Goal: Information Seeking & Learning: Understand process/instructions

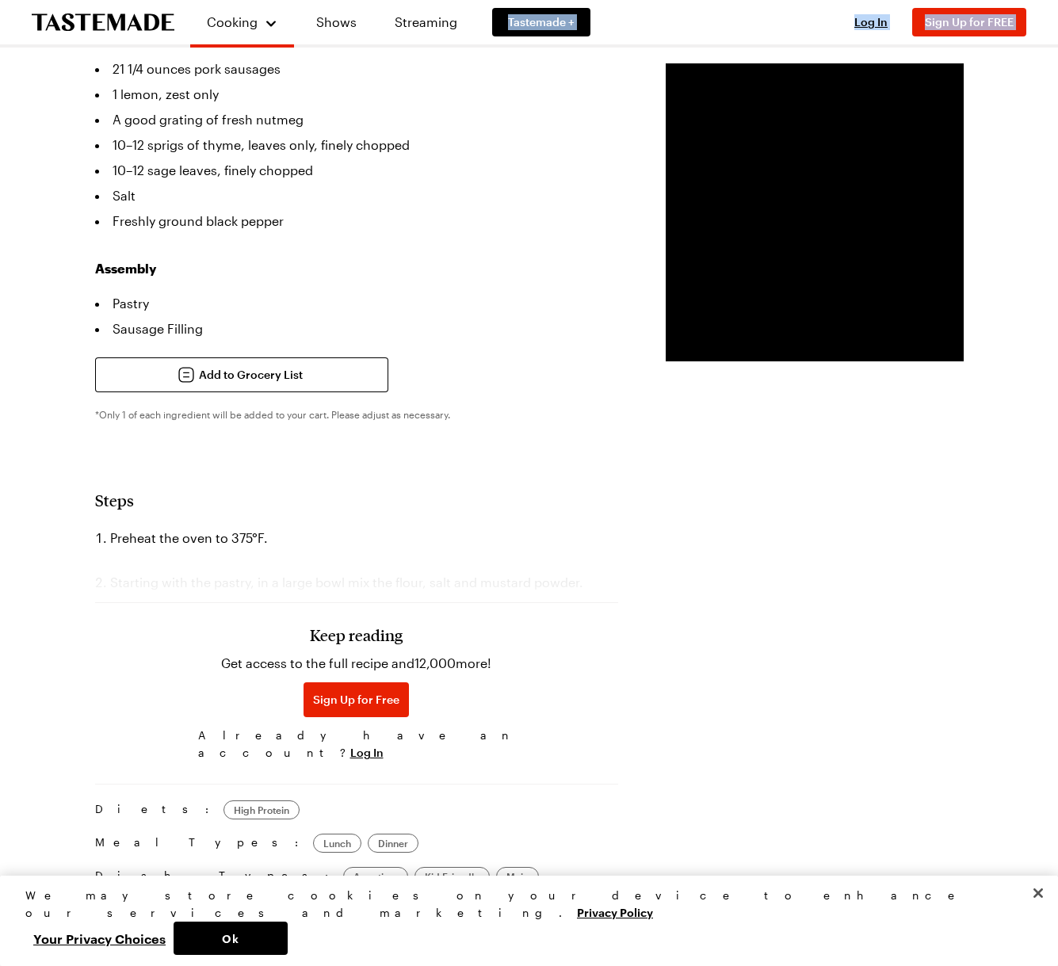
scroll to position [696, 0]
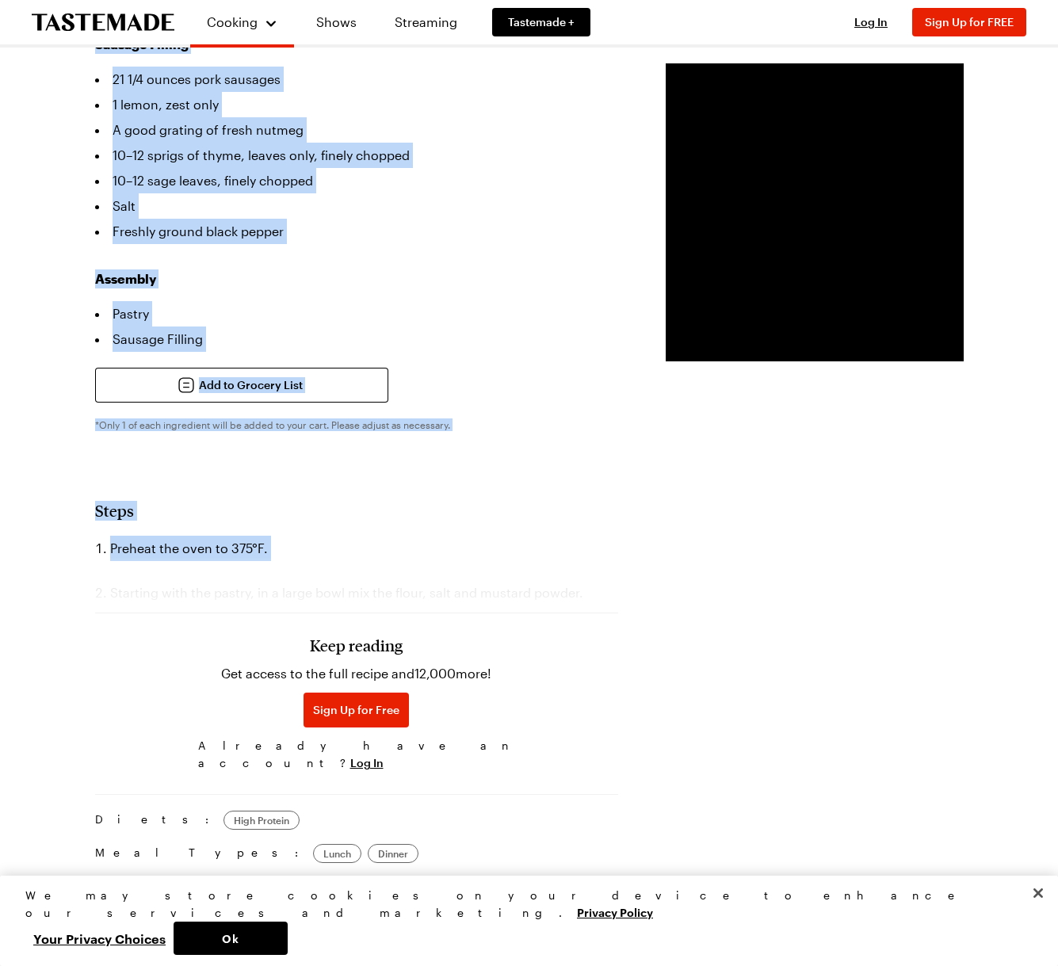
drag, startPoint x: 90, startPoint y: 171, endPoint x: 221, endPoint y: 539, distance: 390.3
click at [221, 539] on div "Classic Sausage Rolls We know that this is a bold claim but our Classic Sausage…" at bounding box center [530, 601] width 964 height 2379
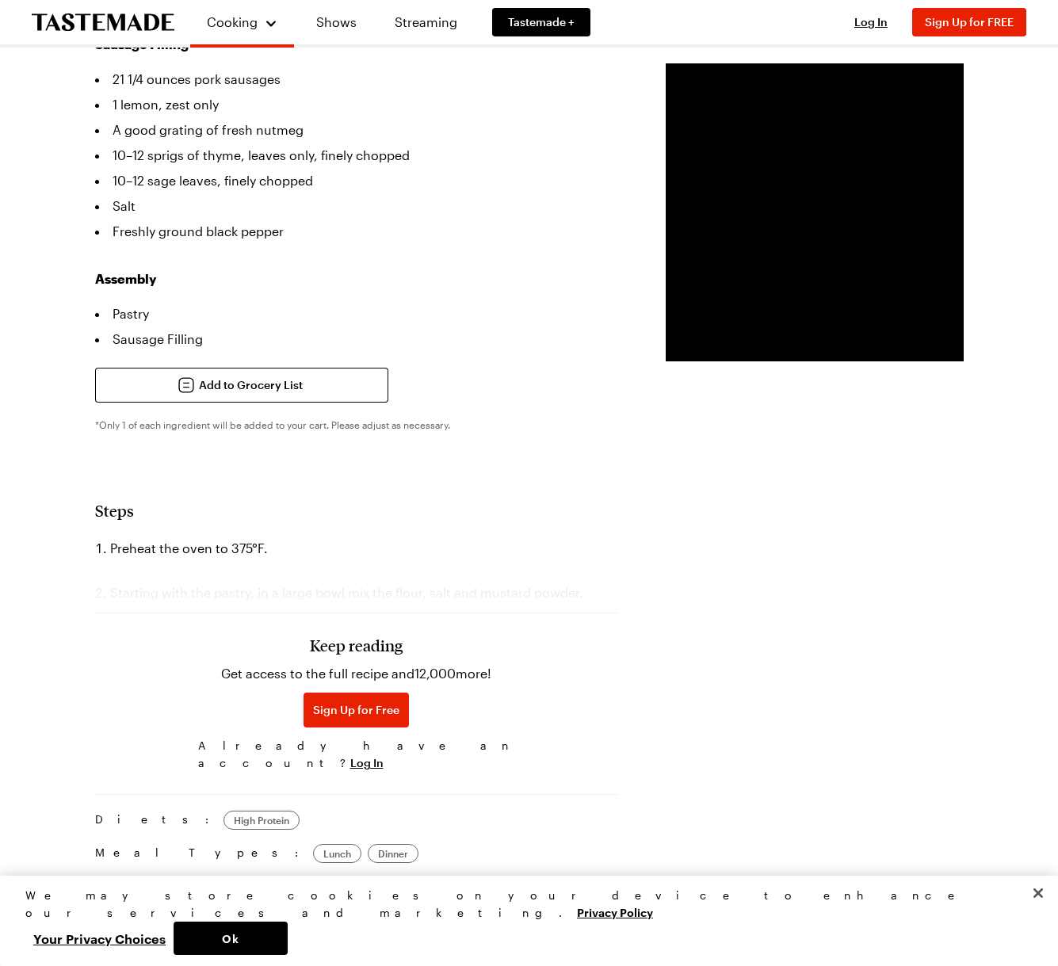
click at [629, 594] on div "Prep Time: 30 min Cook Time: 1 hr Servings: 4 Scale Easy Units: Imperial Imperi…" at bounding box center [529, 448] width 869 height 1672
click at [483, 613] on div "Keep reading Get access to the full recipe and 12,000 more! Sign Up for Free Al…" at bounding box center [356, 696] width 523 height 166
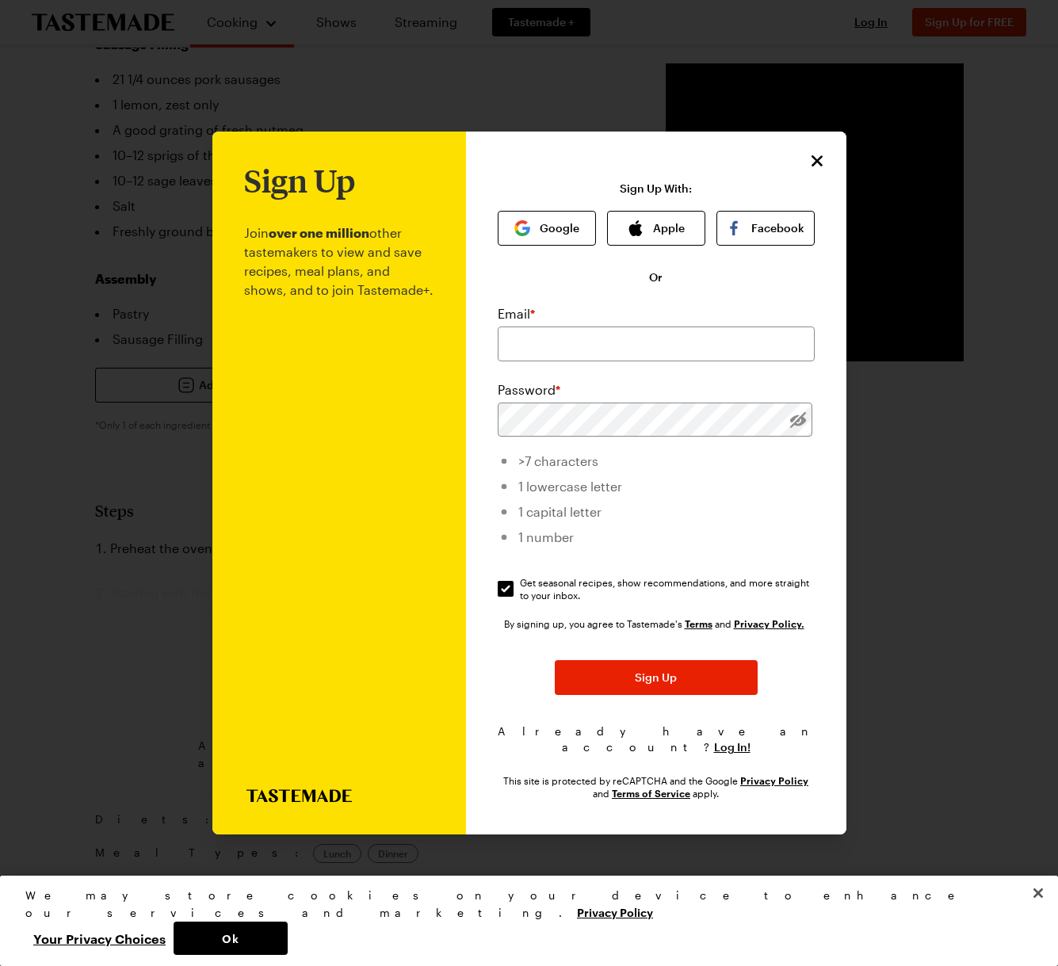
click at [816, 159] on icon "Close" at bounding box center [817, 160] width 19 height 19
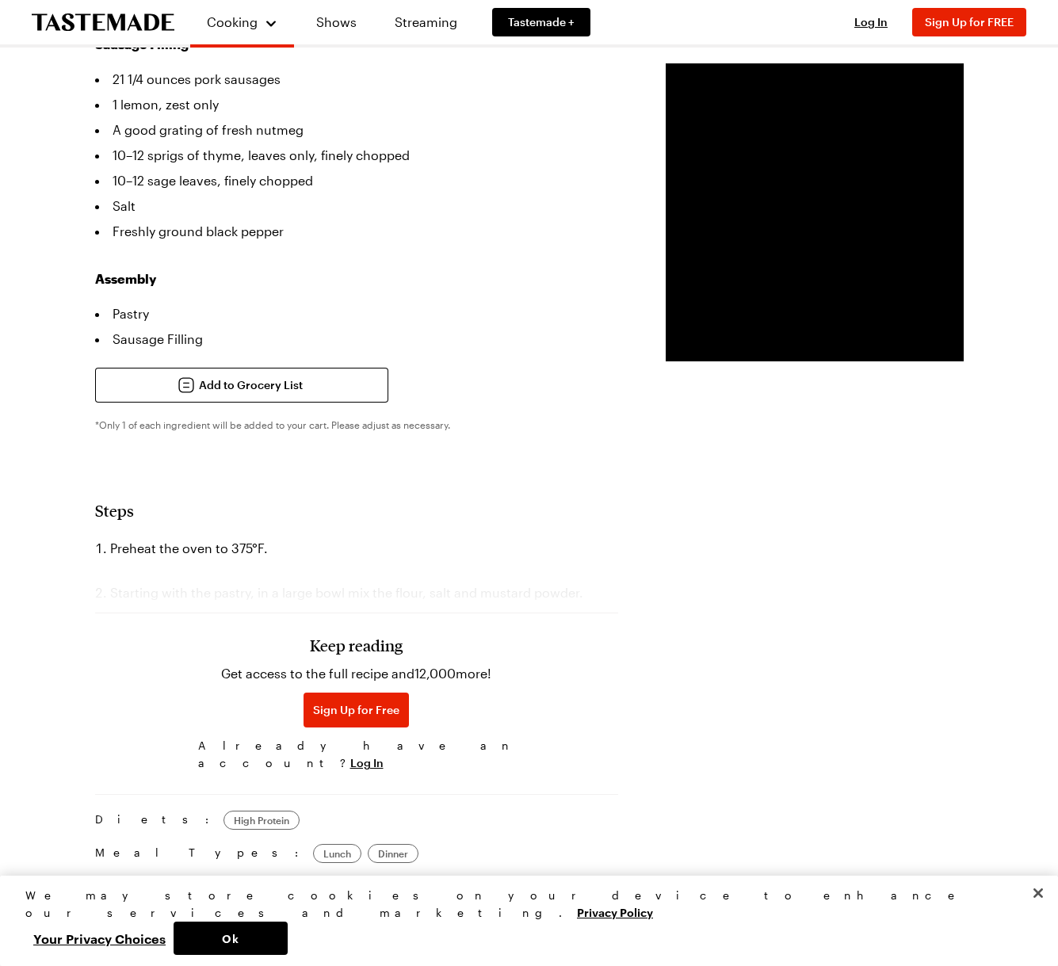
click at [312, 636] on h3 "Keep reading" at bounding box center [356, 645] width 93 height 19
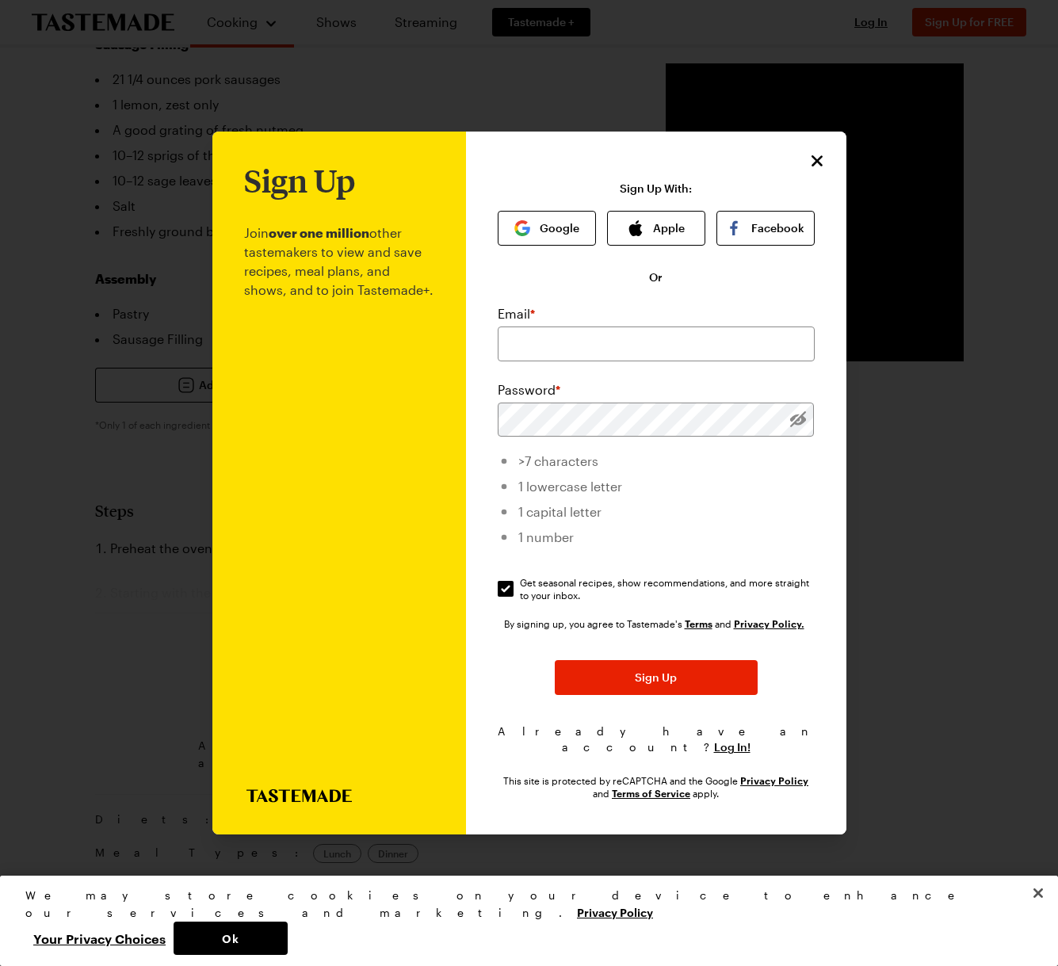
click at [814, 162] on icon "Close" at bounding box center [817, 160] width 19 height 19
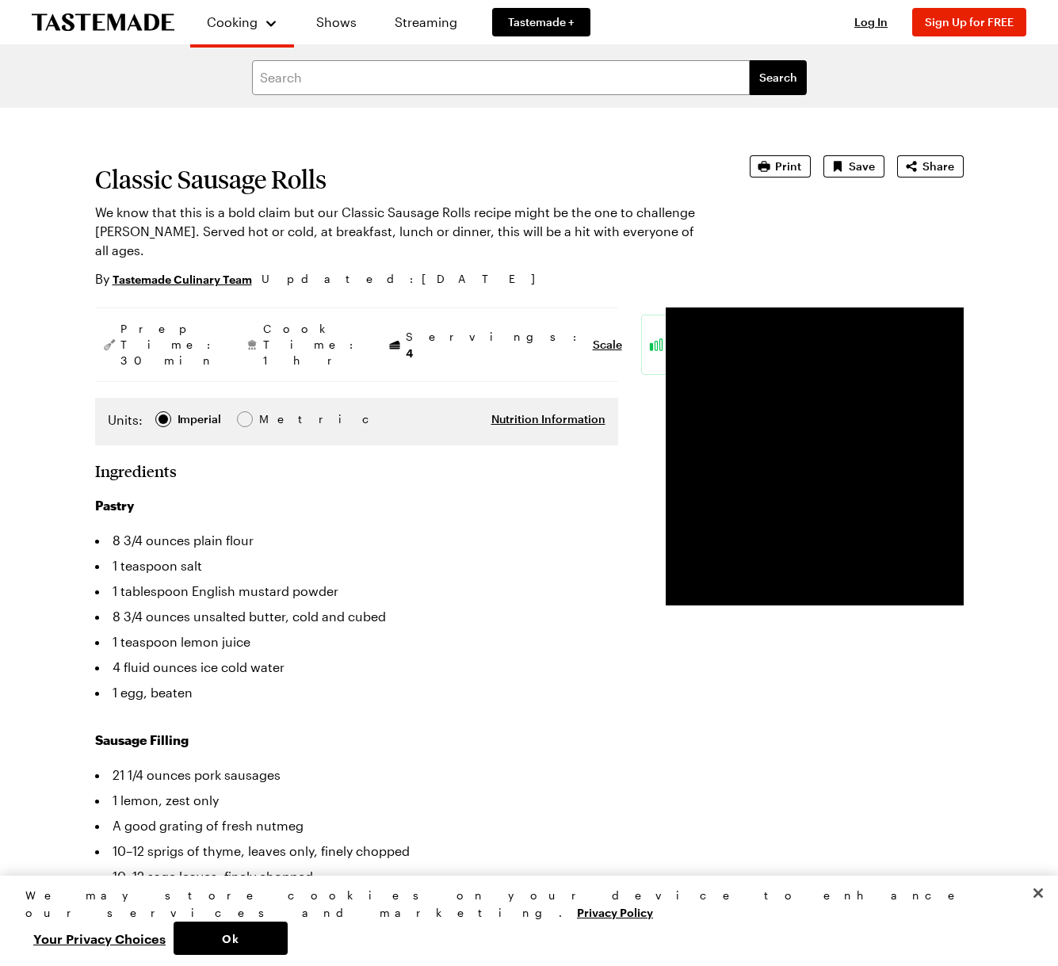
scroll to position [0, 0]
click at [877, 18] on span "Log In" at bounding box center [870, 21] width 33 height 13
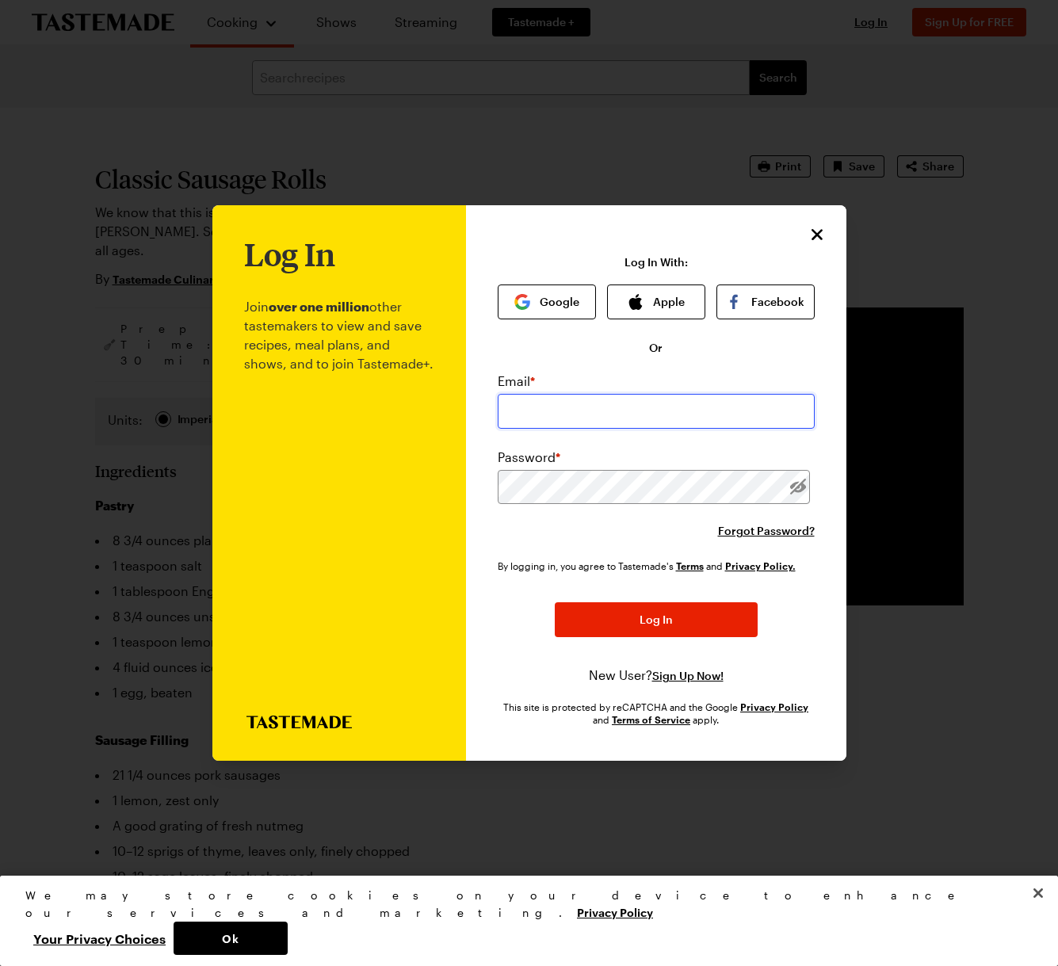
type input "dbecklund@mac.com"
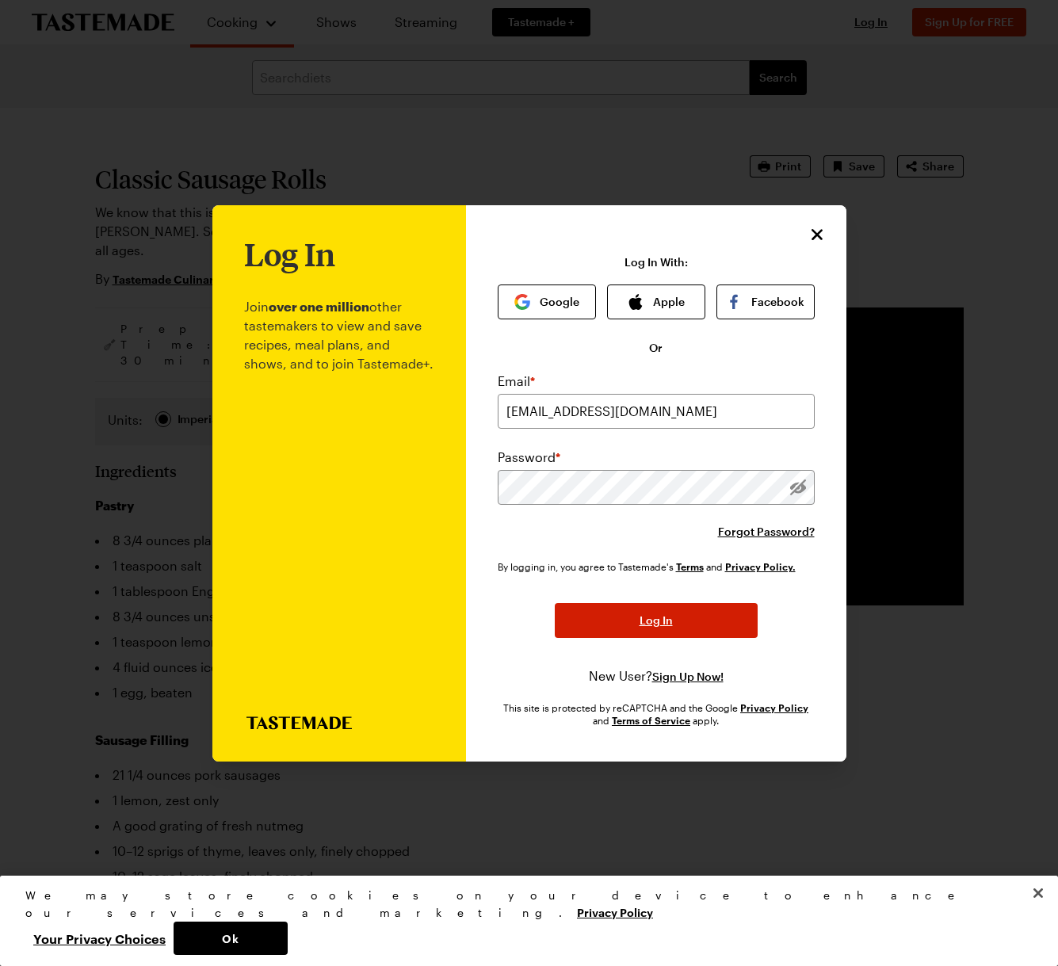
click at [657, 617] on span "Log In" at bounding box center [656, 621] width 33 height 16
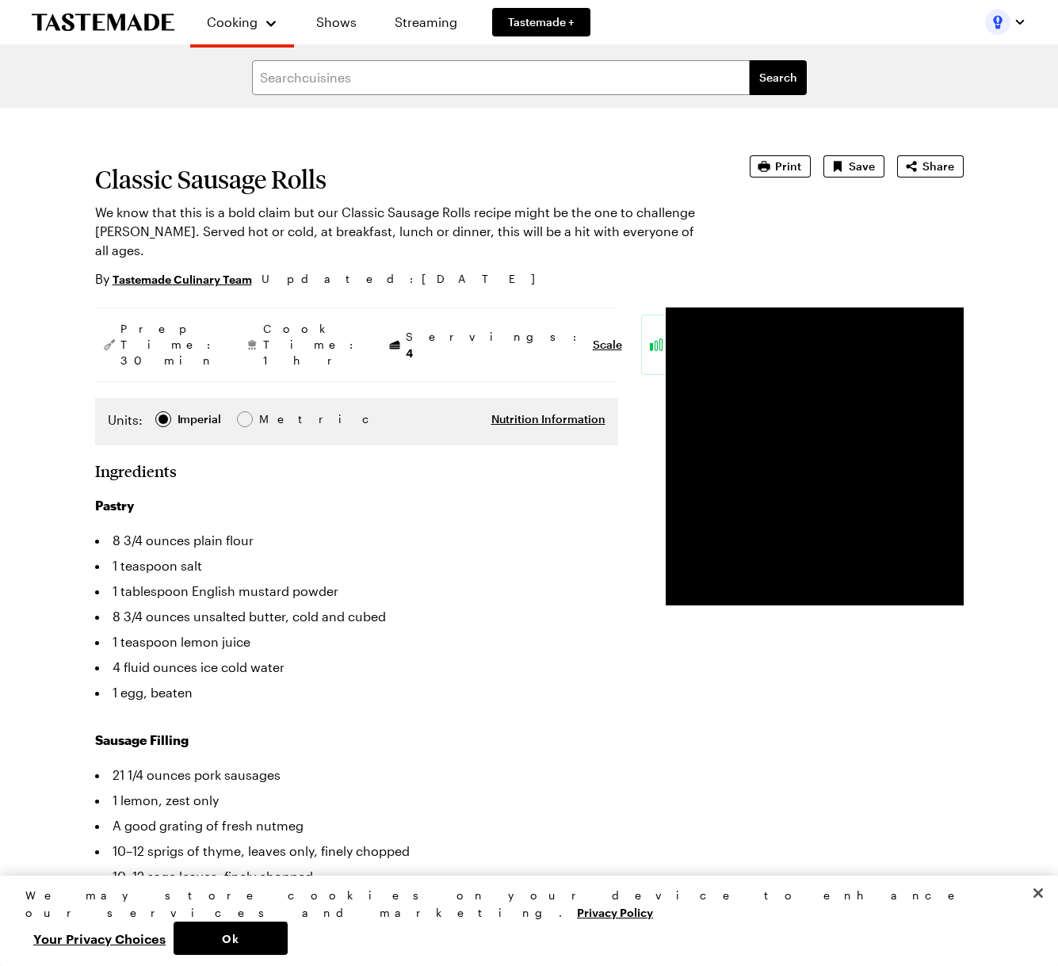
type textarea "x"
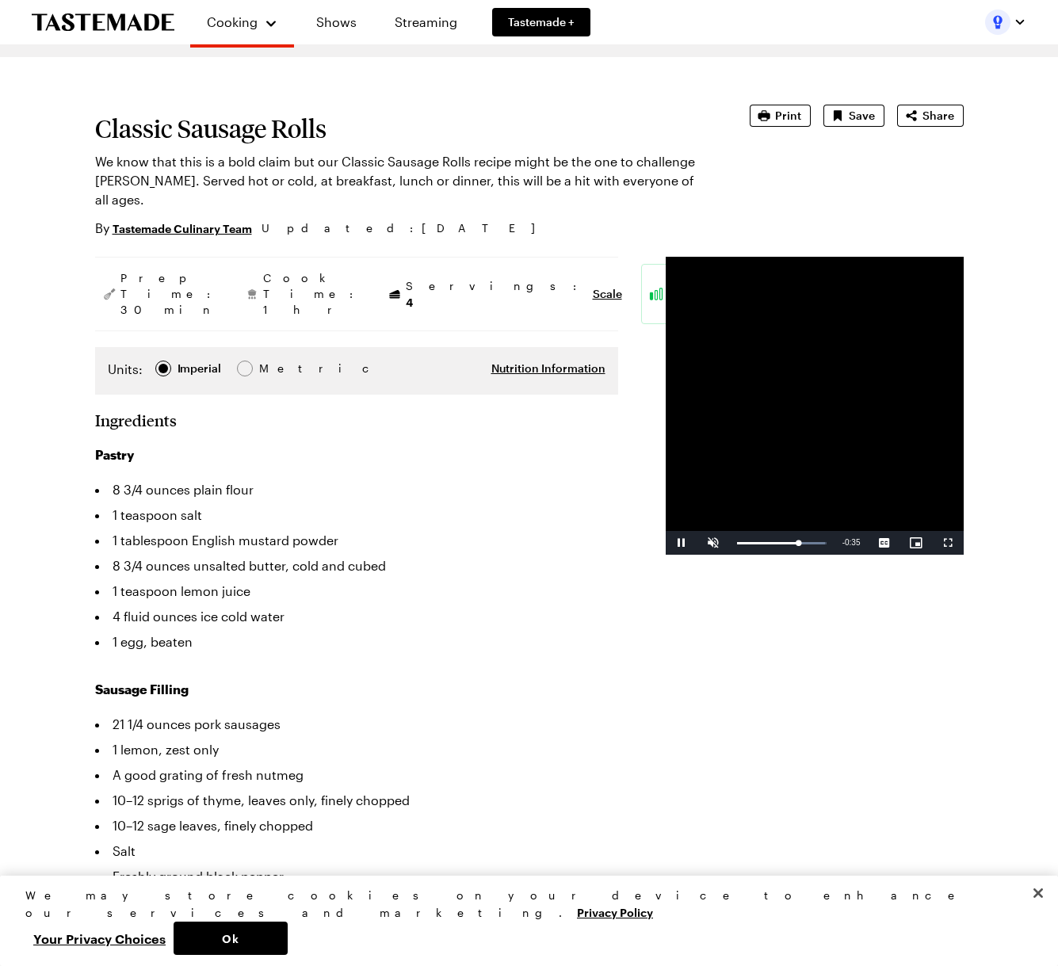
scroll to position [45, 0]
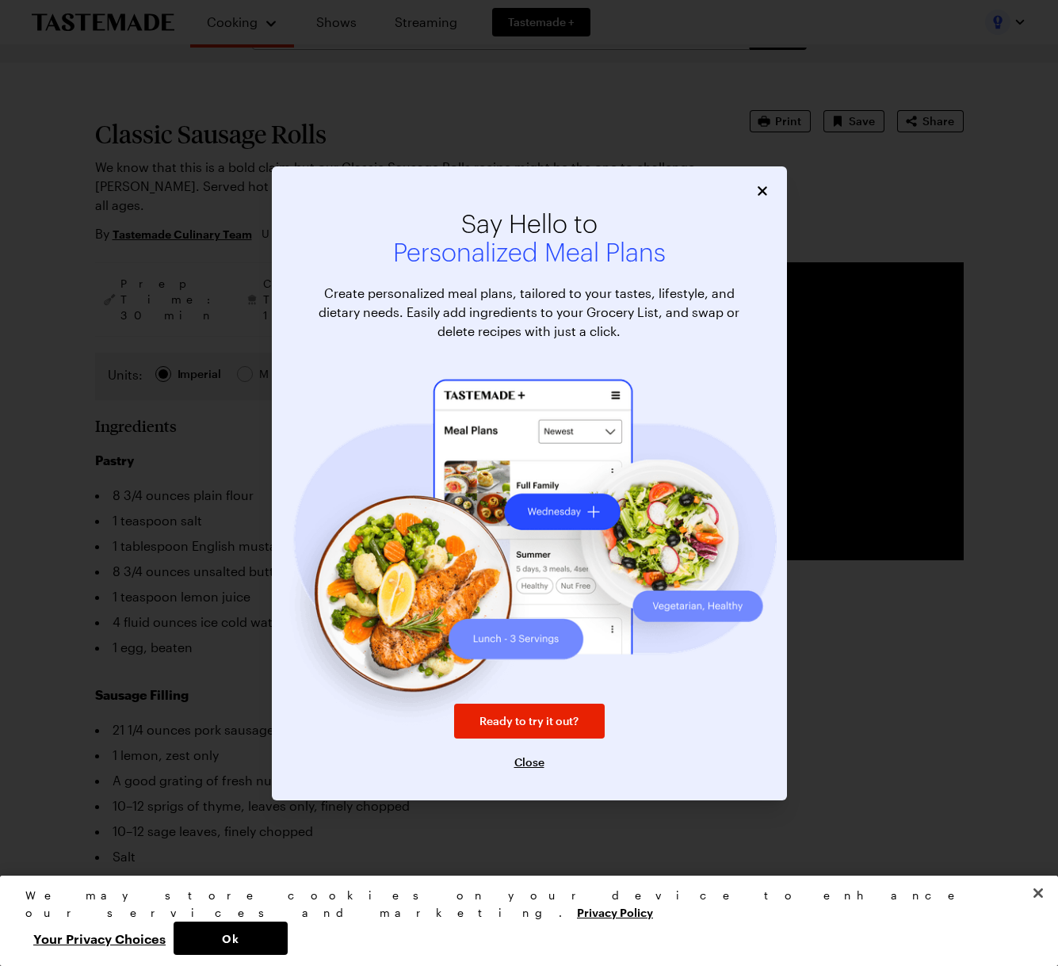
click at [762, 189] on icon "Close" at bounding box center [763, 191] width 16 height 16
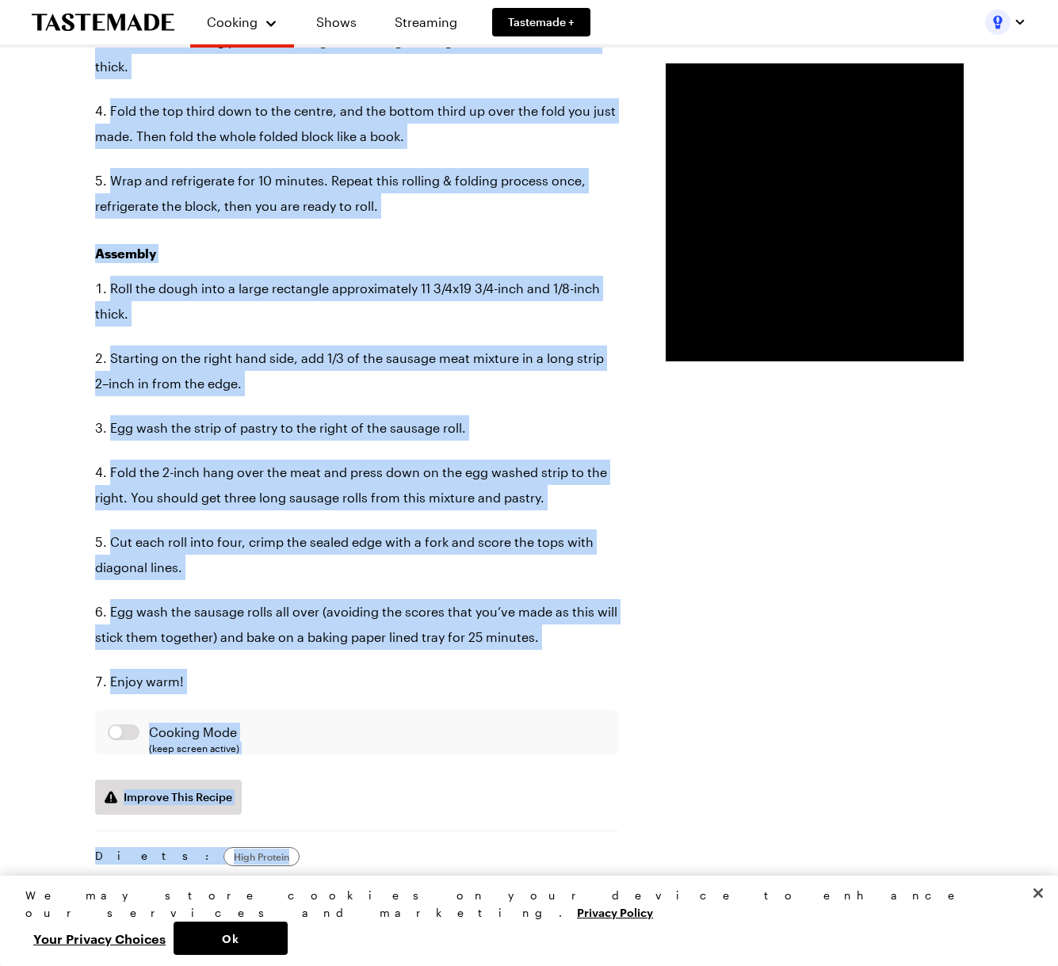
scroll to position [1879, 0]
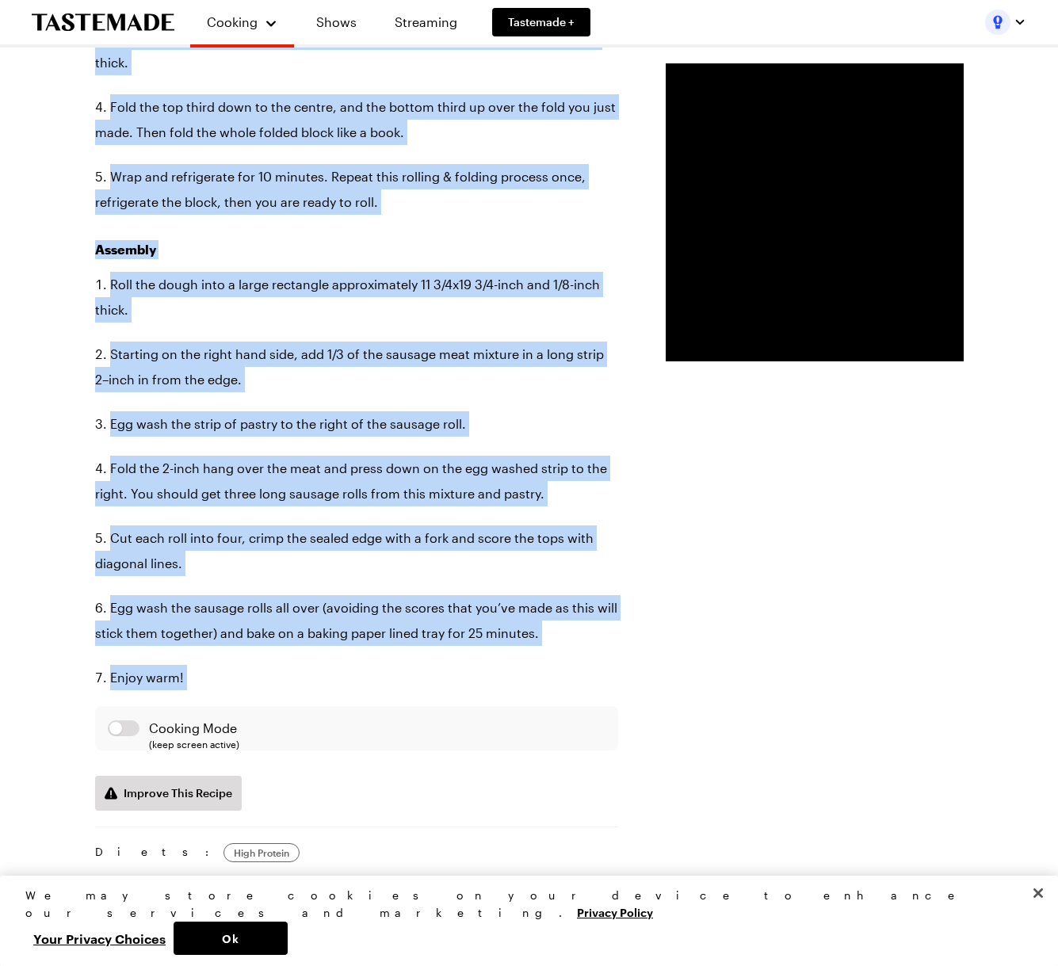
drag, startPoint x: 76, startPoint y: 128, endPoint x: 266, endPoint y: 826, distance: 723.5
click at [266, 826] on div "Classic Sausage Rolls We know that this is a bold claim but our Classic Sausage…" at bounding box center [530, 49] width 964 height 3641
copy article "Classic Sausage Rolls We know that this is a bold claim but our Classic Sausage…"
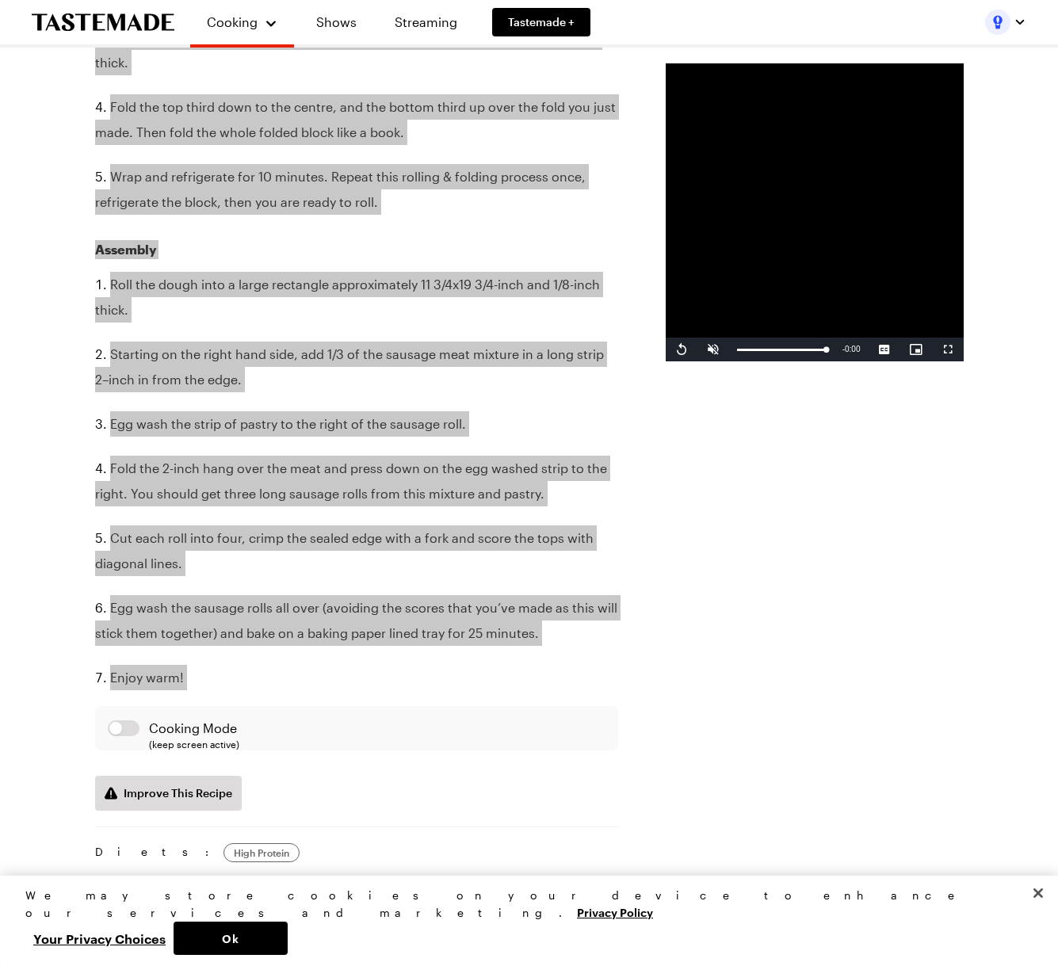
click at [285, 215] on li "Wrap and refrigerate for 10 minutes. Repeat this rolling & folding process once…" at bounding box center [356, 189] width 523 height 51
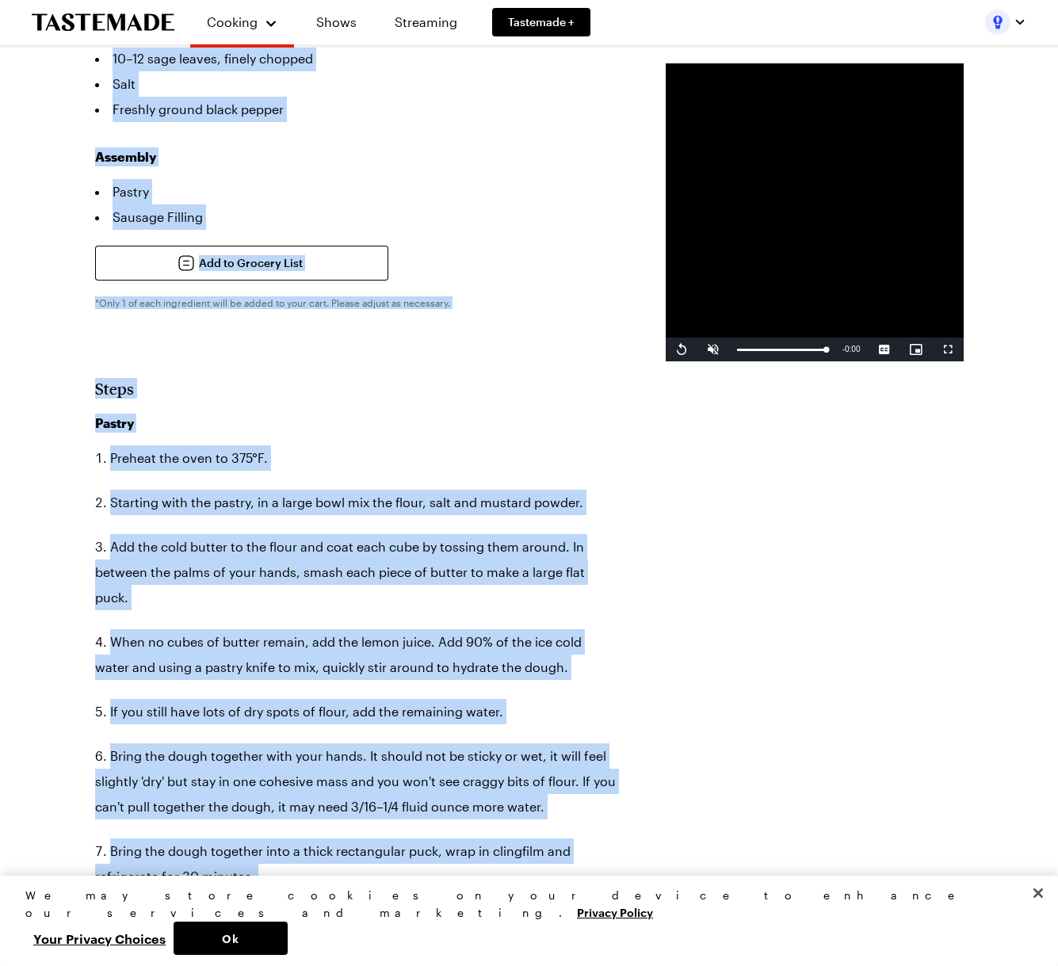
scroll to position [808, 0]
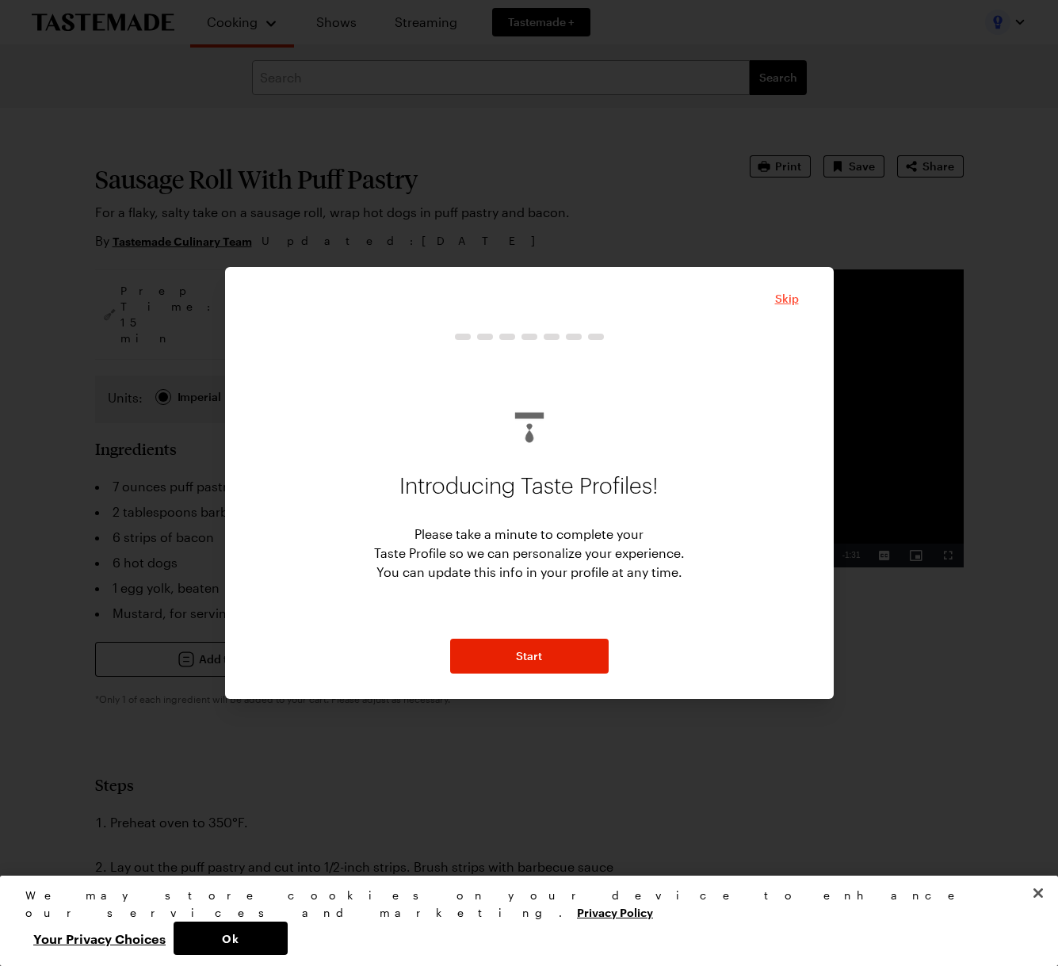
type textarea "x"
click at [785, 294] on span "Skip" at bounding box center [787, 299] width 24 height 16
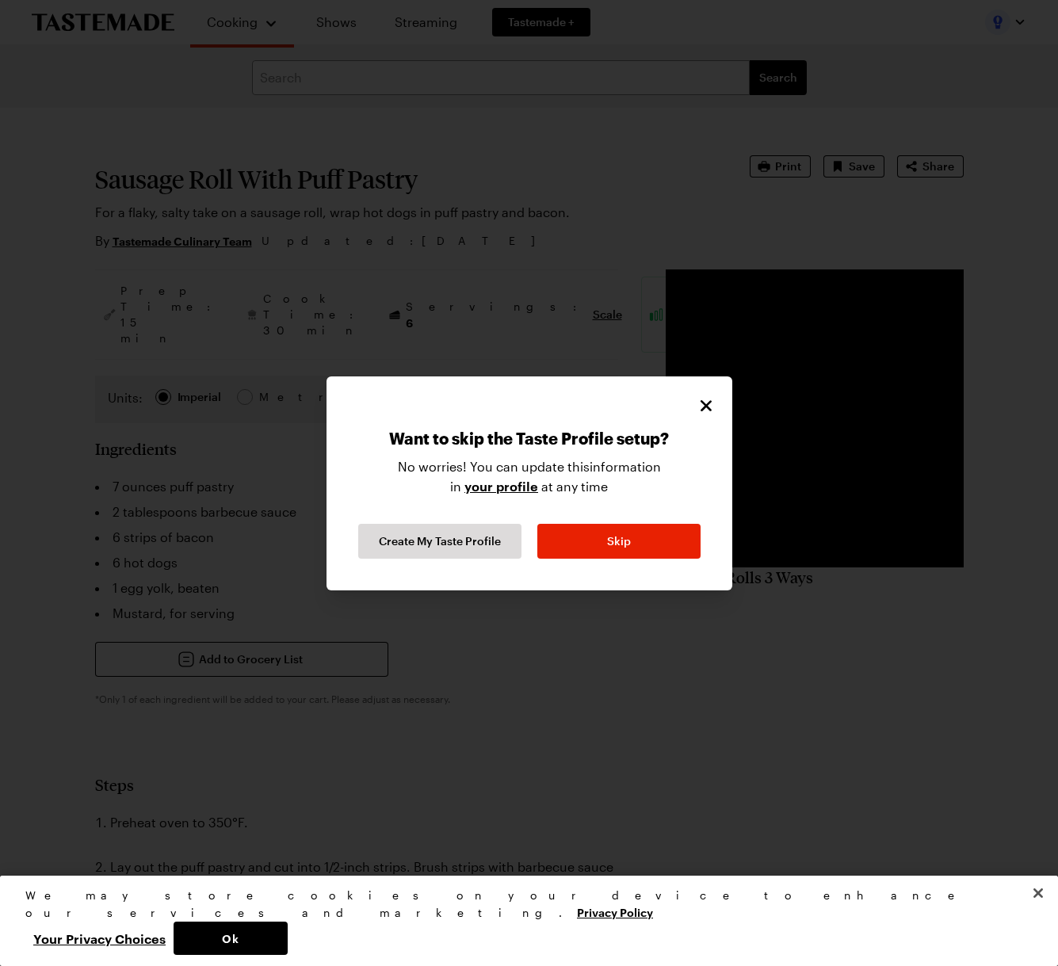
click at [702, 402] on icon "Close" at bounding box center [705, 404] width 11 height 11
